Goal: Obtain resource: Download file/media

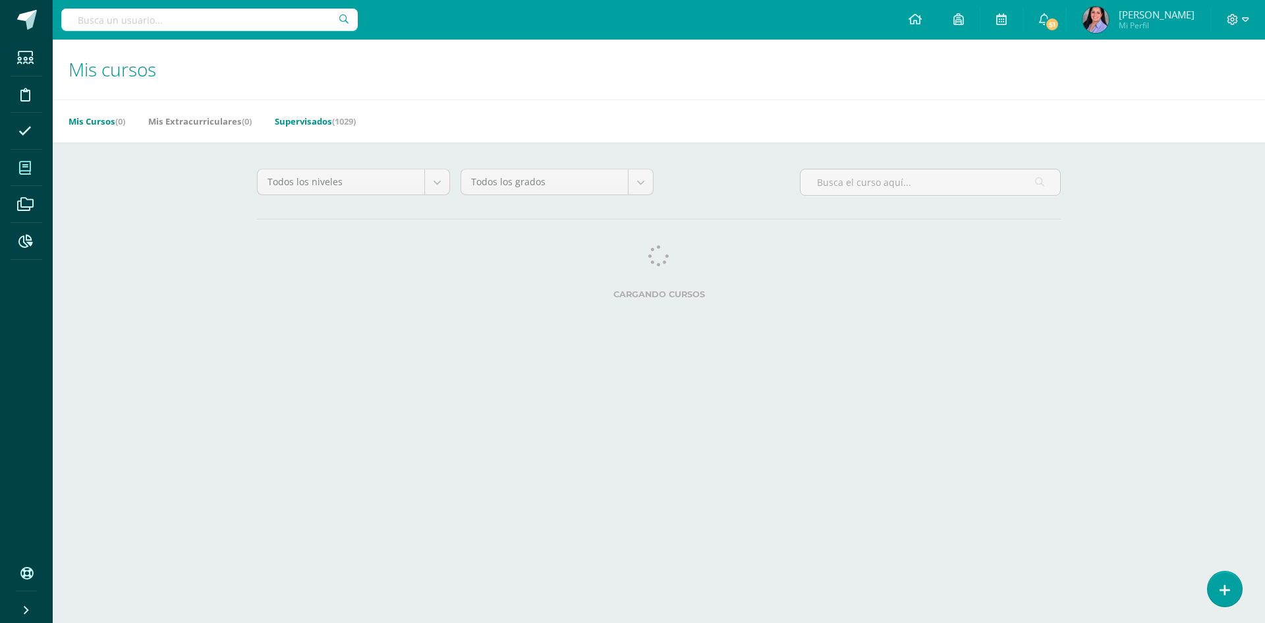
click at [333, 117] on link "Supervisados (1029)" at bounding box center [315, 121] width 81 height 21
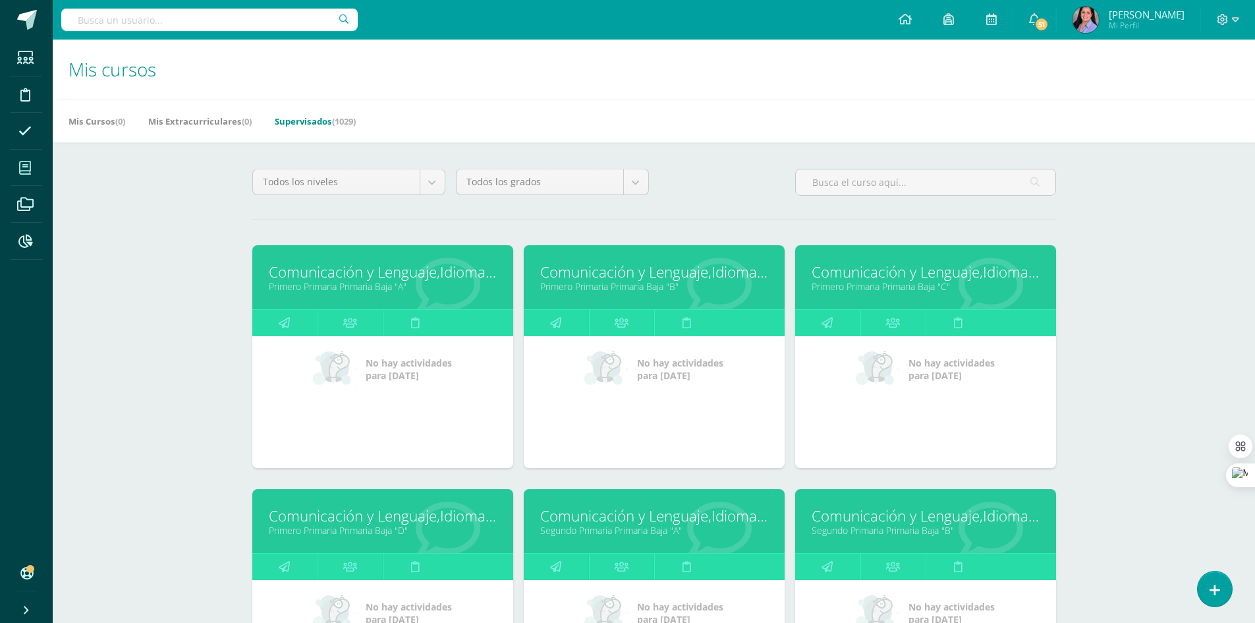
click at [200, 21] on input "text" at bounding box center [209, 20] width 297 height 22
type input "Y"
type input "JAREMY TECUN"
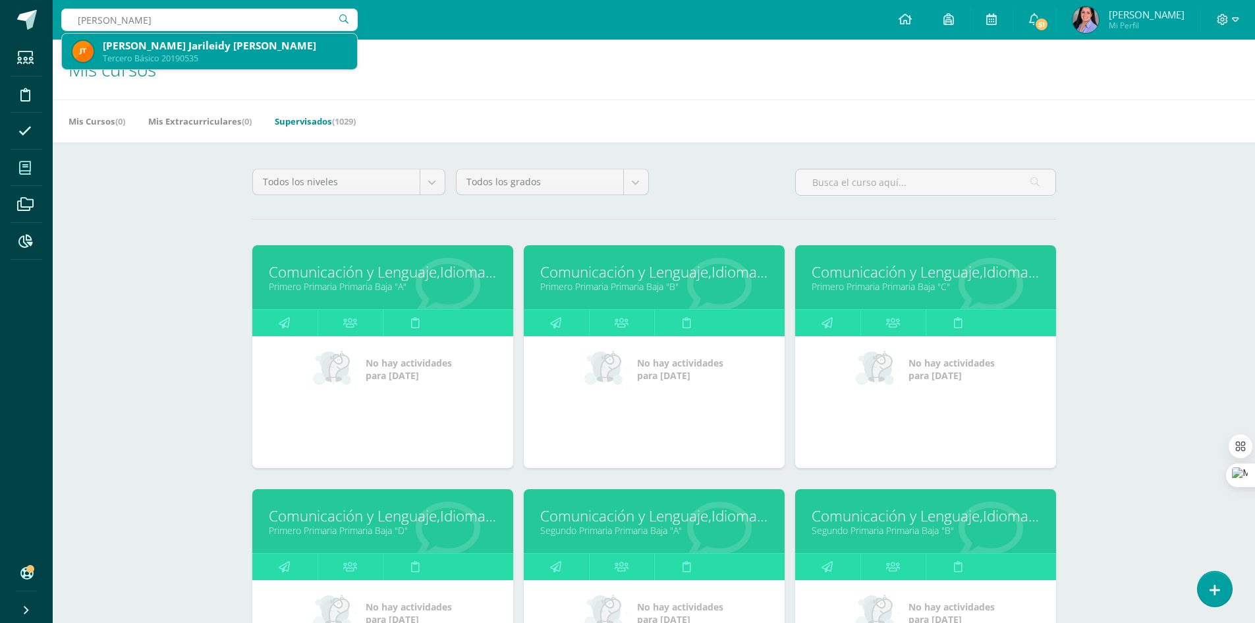
click at [202, 37] on div "Jaremmy Jarileidy Tecún Gonzalez Tercero Básico 20190535" at bounding box center [209, 52] width 274 height 36
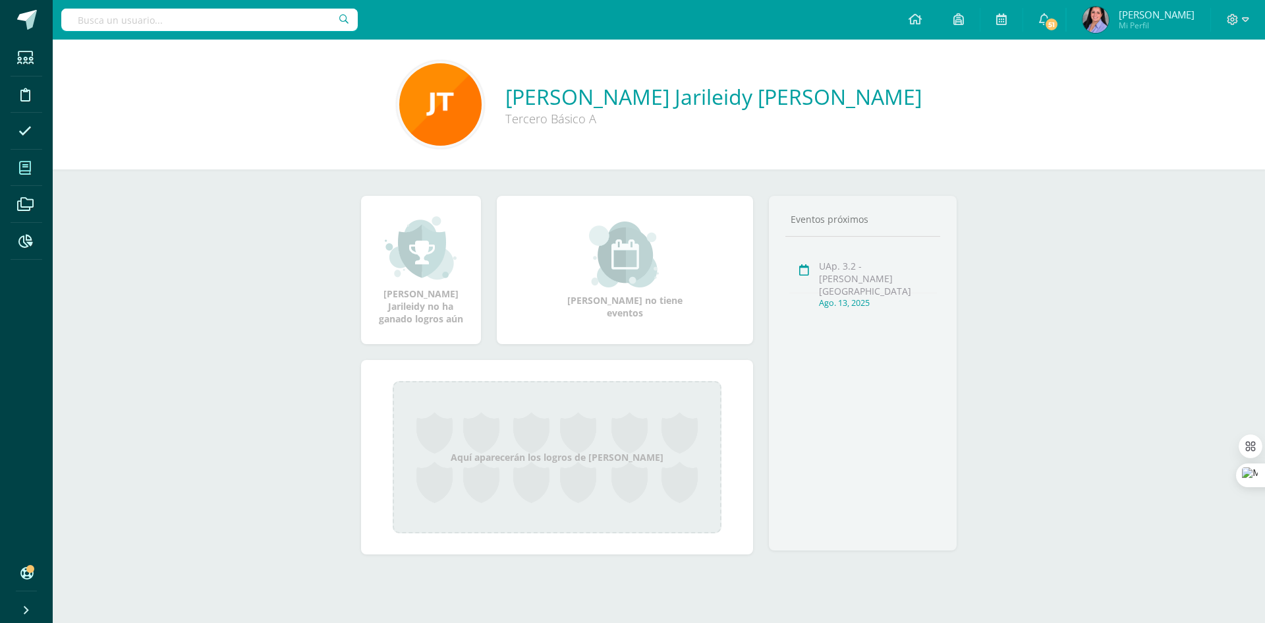
click at [30, 169] on icon at bounding box center [25, 167] width 12 height 13
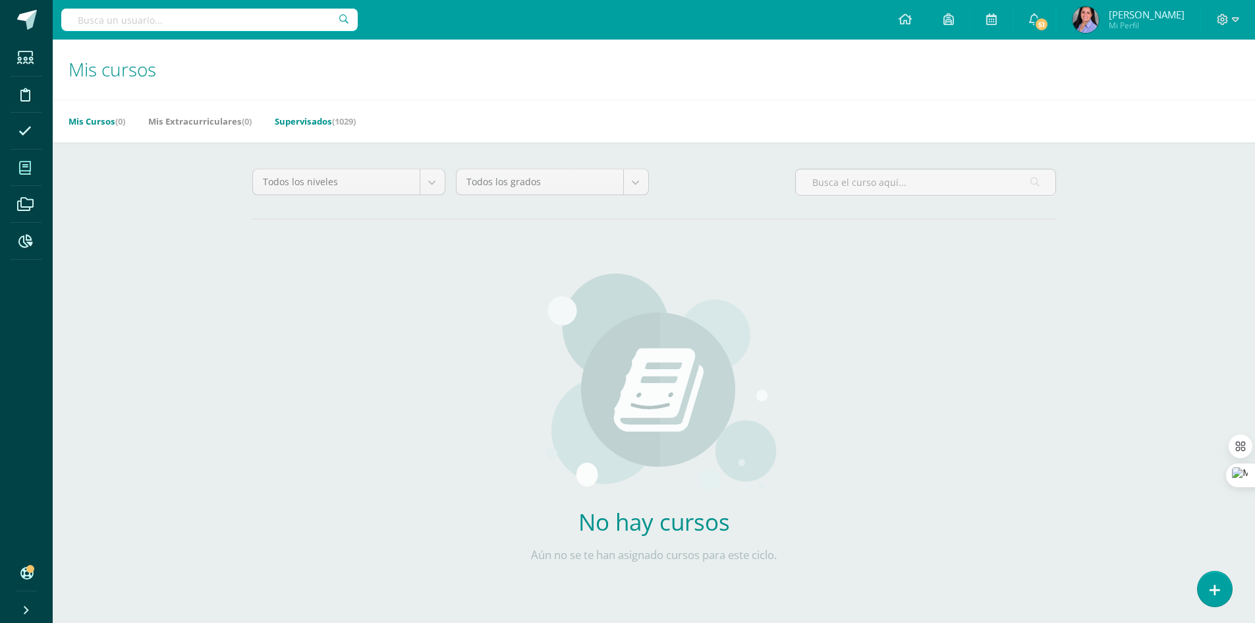
click at [295, 119] on link "Supervisados (1029)" at bounding box center [315, 121] width 81 height 21
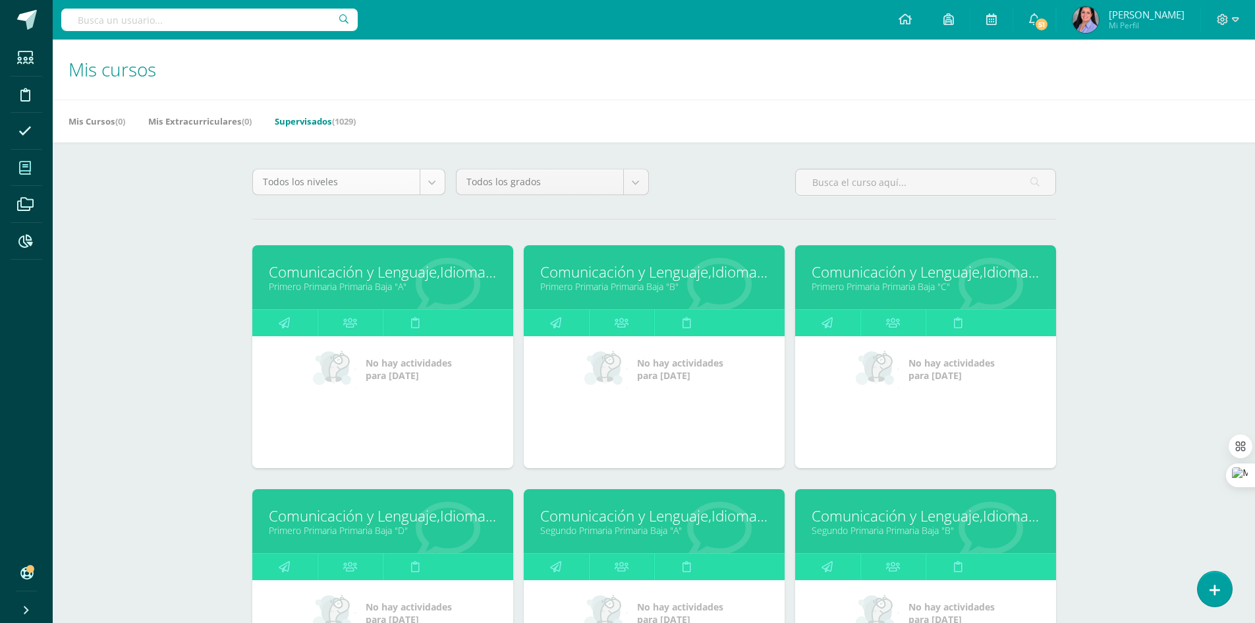
click at [423, 188] on body "Estudiantes Disciplina Asistencia Mis cursos Archivos Reportes Soporte Centro d…" at bounding box center [627, 530] width 1255 height 1060
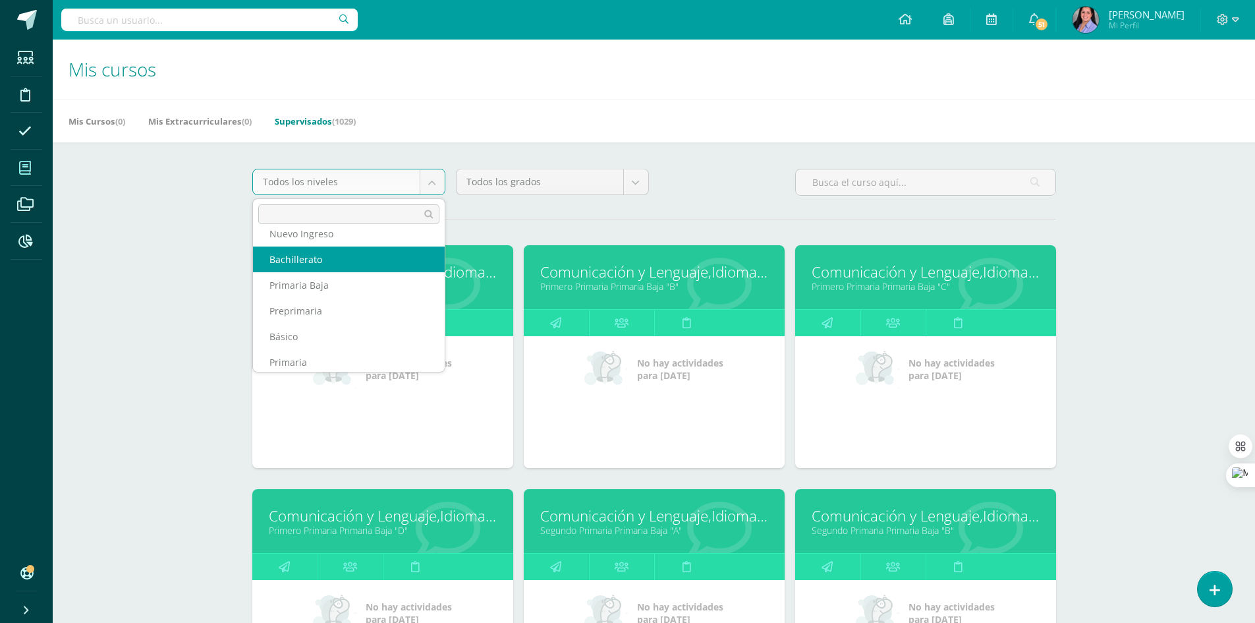
scroll to position [48, 0]
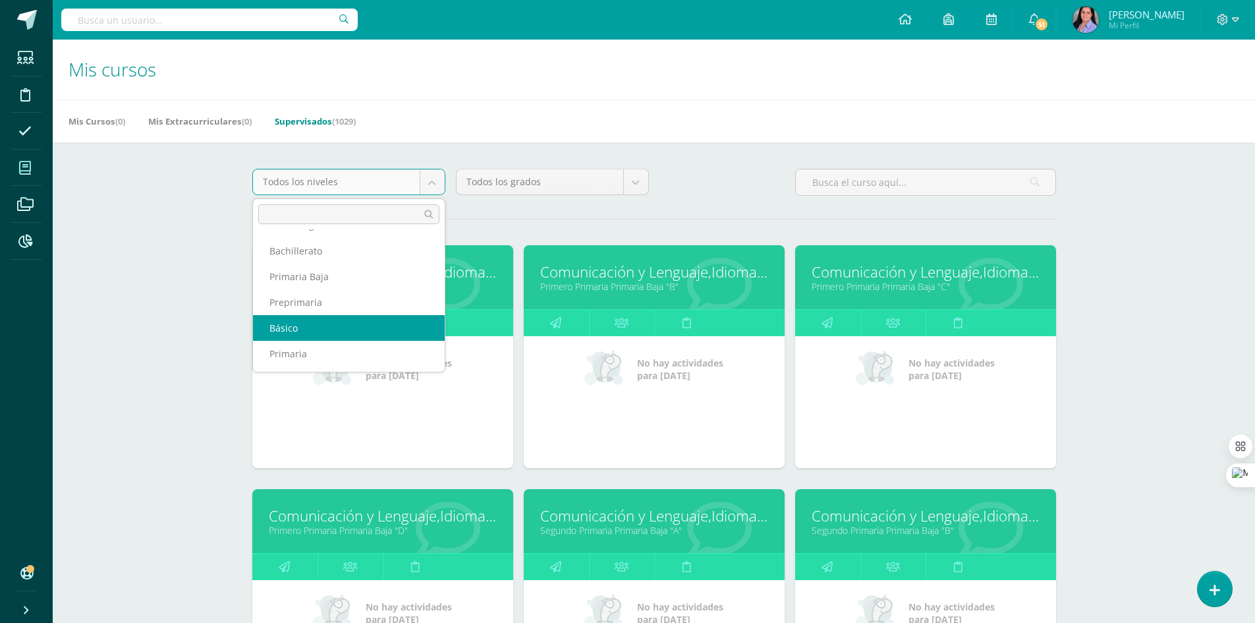
select select "6"
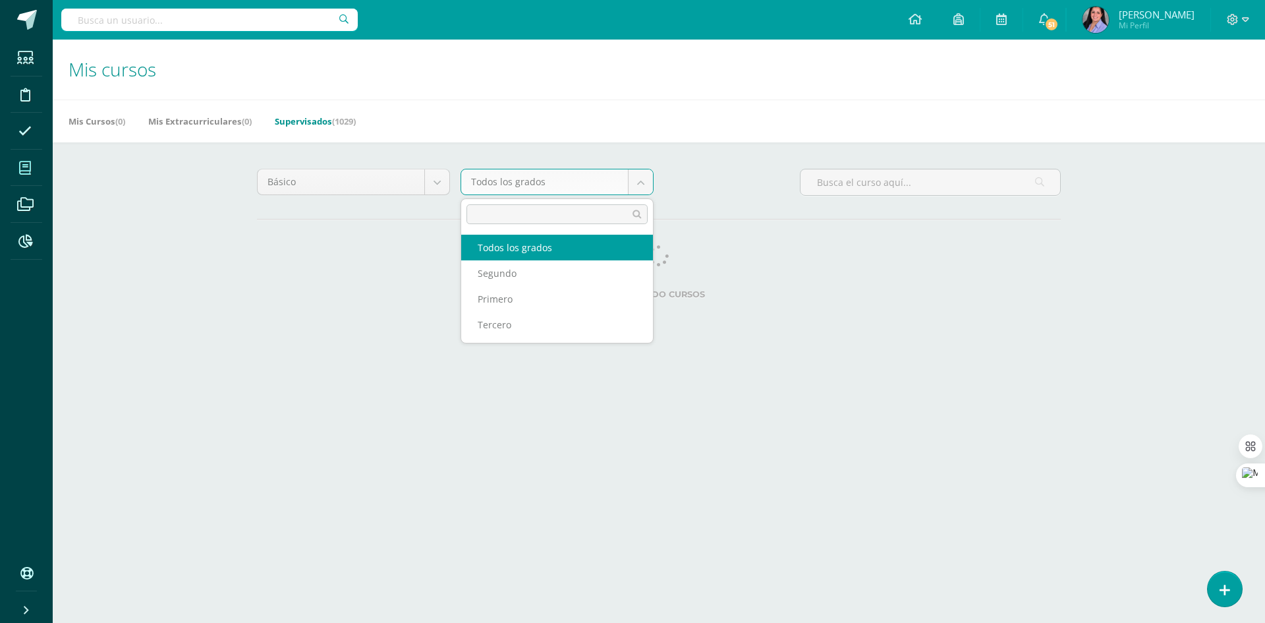
click at [640, 184] on body "Estudiantes Disciplina Asistencia Mis cursos Archivos Reportes Soporte Centro d…" at bounding box center [632, 165] width 1265 height 331
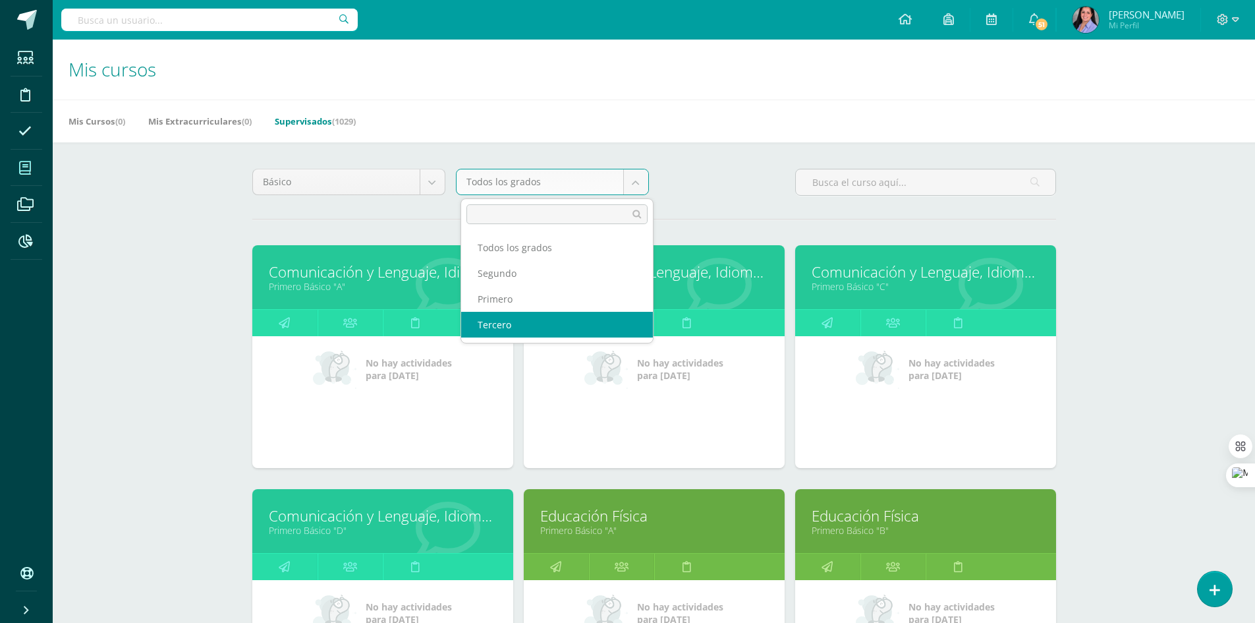
select select "26"
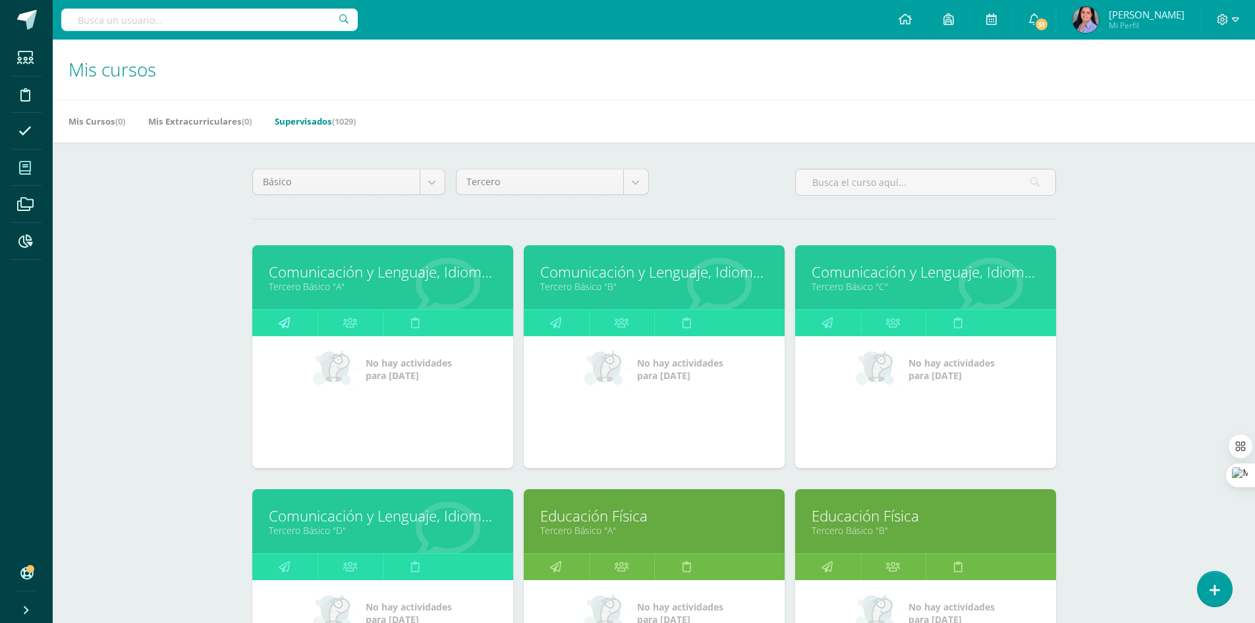
click at [281, 320] on icon at bounding box center [284, 323] width 11 height 26
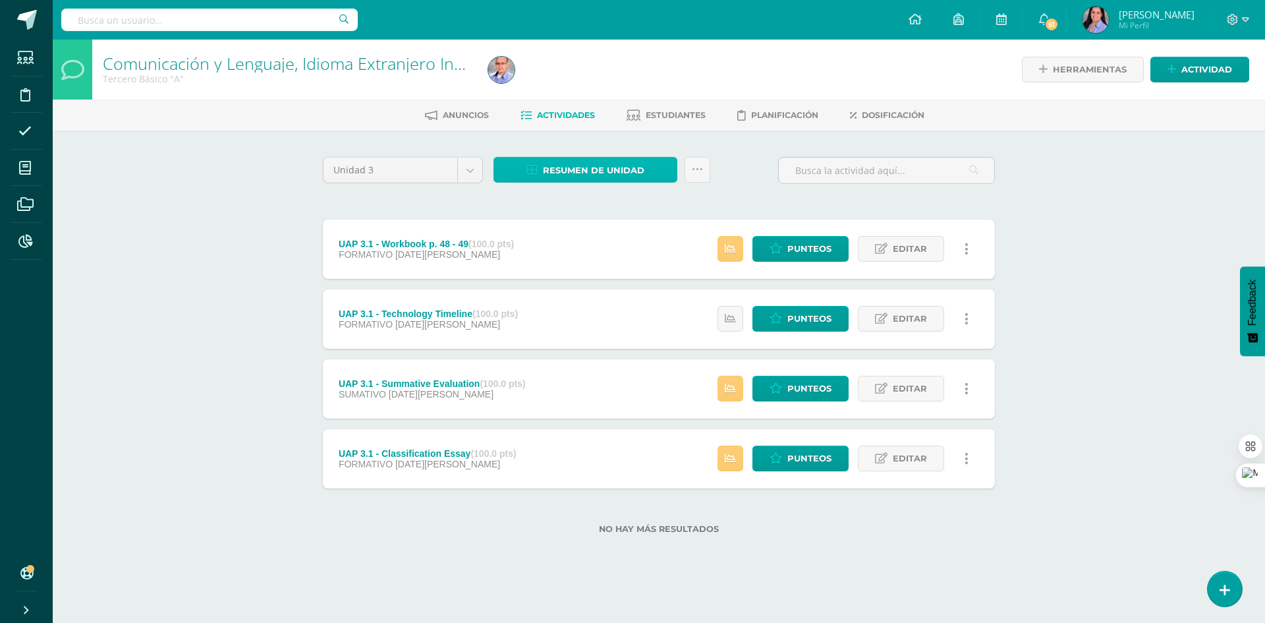
click at [660, 164] on link "Resumen de unidad" at bounding box center [586, 170] width 184 height 26
click at [617, 84] on link "Descargar como HTML" at bounding box center [586, 84] width 140 height 20
